Goal: Check status: Check status

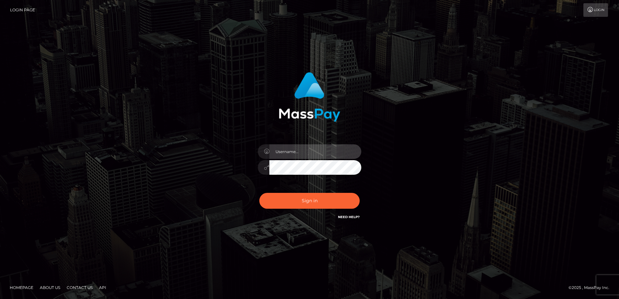
type input "Dan"
drag, startPoint x: 103, startPoint y: 238, endPoint x: 108, endPoint y: 237, distance: 5.2
click at [105, 238] on div "Dan Sign in" at bounding box center [309, 150] width 619 height 262
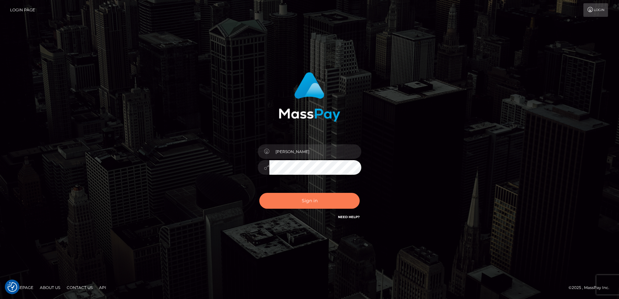
click at [288, 204] on button "Sign in" at bounding box center [309, 201] width 100 height 16
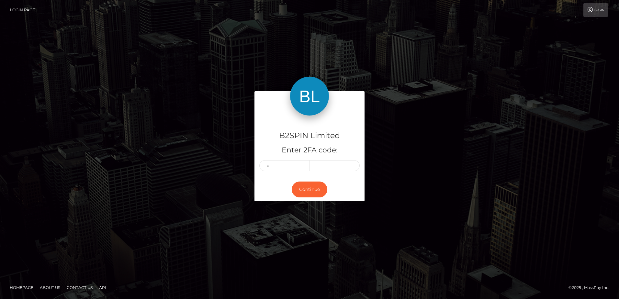
type input "1"
type input "8"
type input "4"
type input "2"
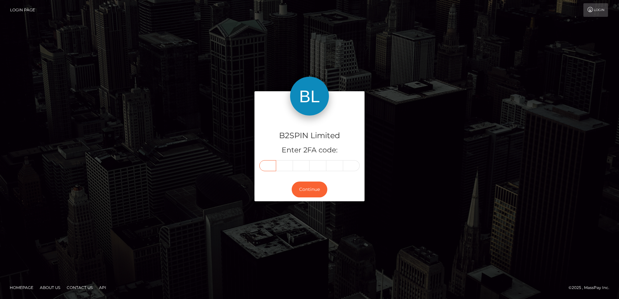
type input "1"
type input "4"
type input "8"
type input "4"
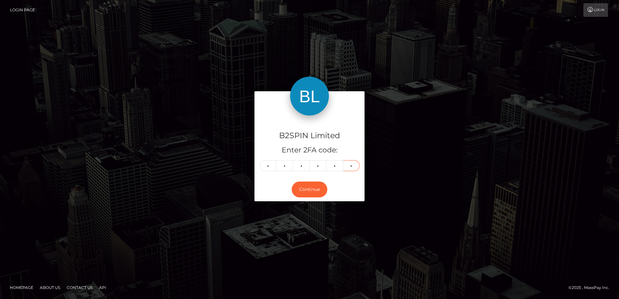
type input "2"
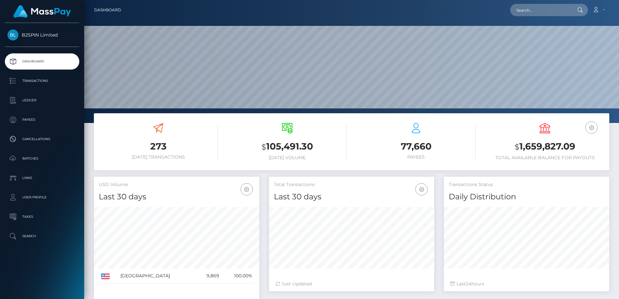
scroll to position [115, 165]
click at [187, 149] on h3 "273" at bounding box center [158, 146] width 119 height 13
click at [542, 147] on h3 "$ 1,659,827.09" at bounding box center [544, 146] width 119 height 13
copy h3 "1,659,827.09"
